Goal: Information Seeking & Learning: Understand process/instructions

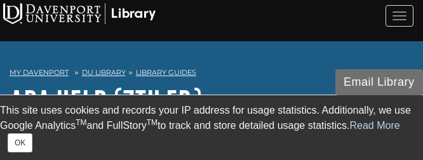
scroll to position [137, 0]
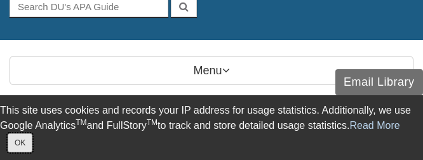
click at [23, 149] on button "OK" at bounding box center [20, 142] width 25 height 19
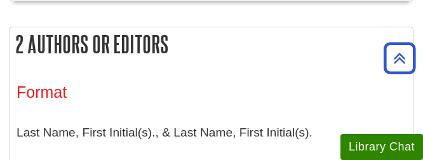
scroll to position [0, 0]
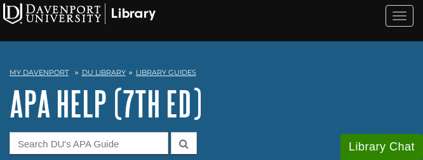
click at [286, 107] on h1 "APA Help (7th Ed)" at bounding box center [212, 104] width 404 height 38
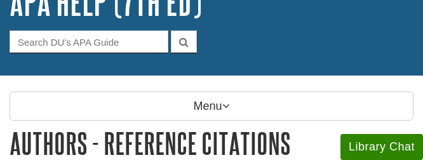
scroll to position [106, 0]
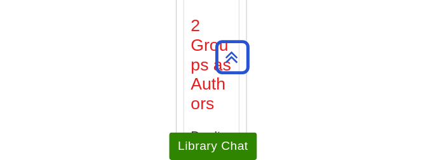
scroll to position [6817, 0]
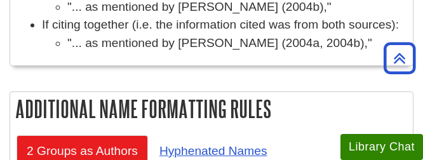
scroll to position [5921, 0]
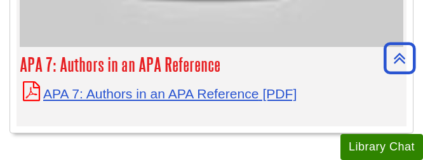
scroll to position [6721, 0]
